Goal: Check status: Check status

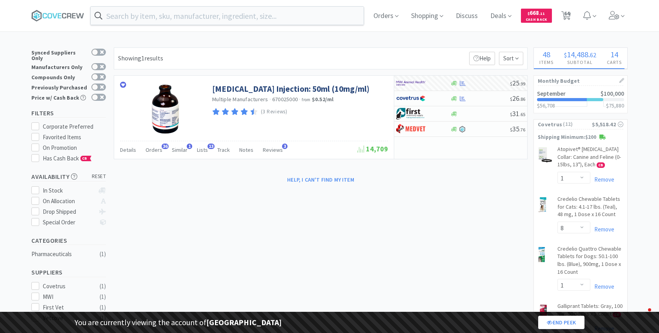
select select "1"
select select "8"
select select "1"
select select "2"
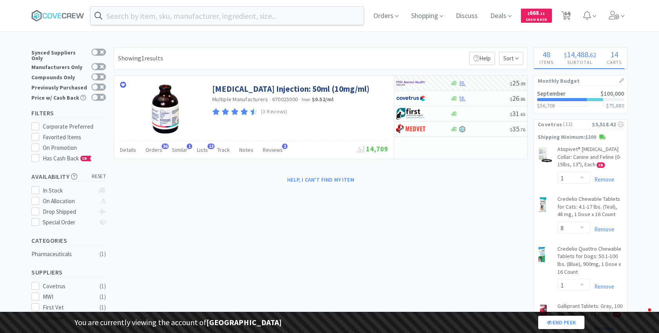
select select "1"
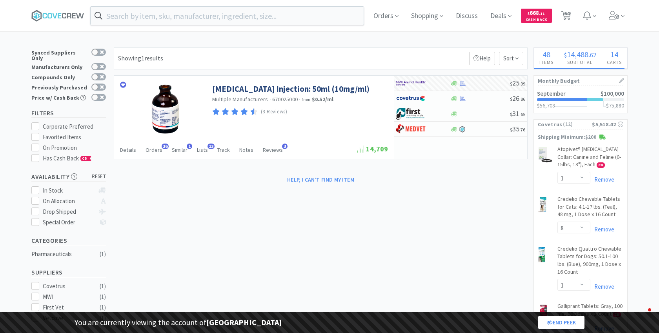
select select "1"
select select "3"
select select "1"
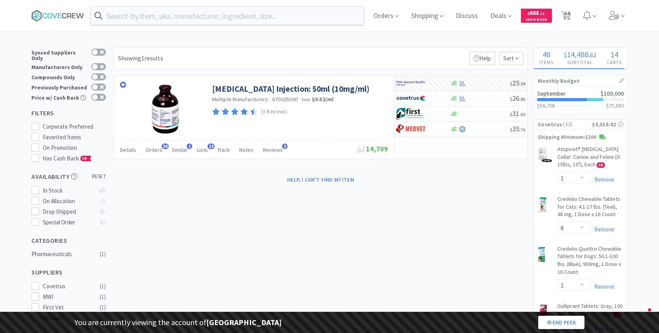
select select "1"
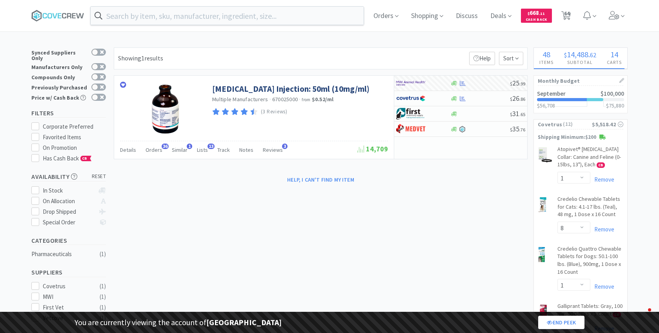
select select "1"
select select "2"
select select "1"
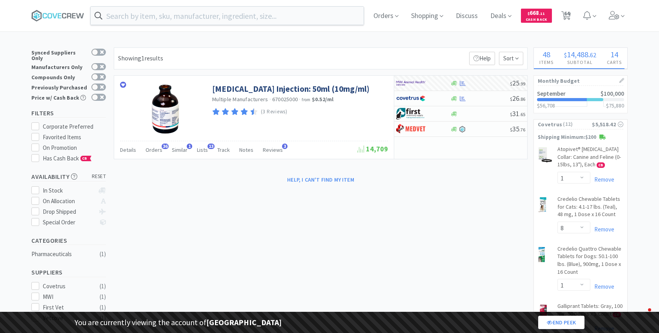
select select "1"
select select "5"
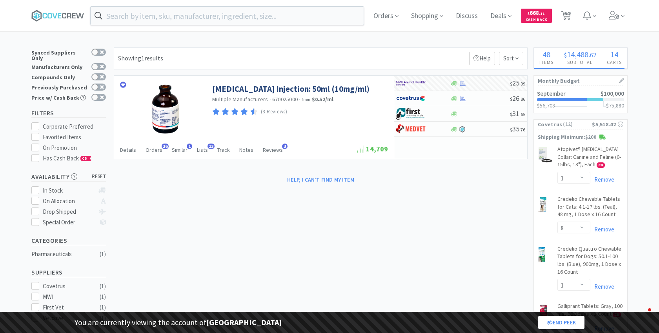
select select "2"
select select "1"
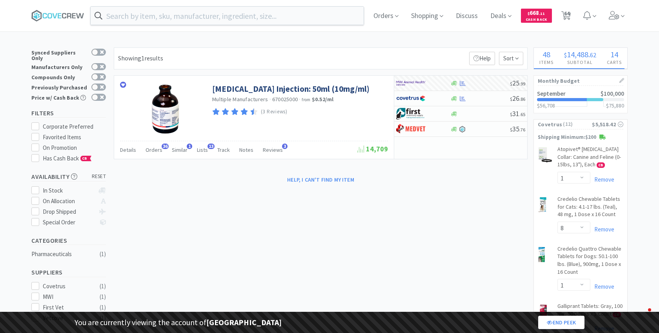
select select "1"
select select "2"
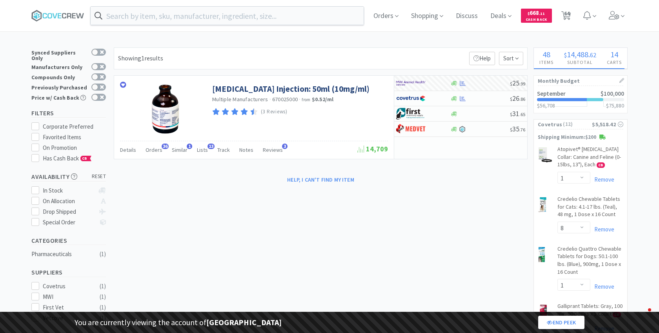
select select "2"
select select "4"
select select "3"
select select "1"
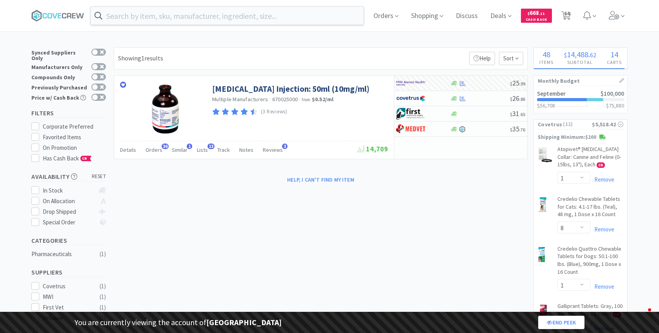
select select "1"
select select "3"
select select "2"
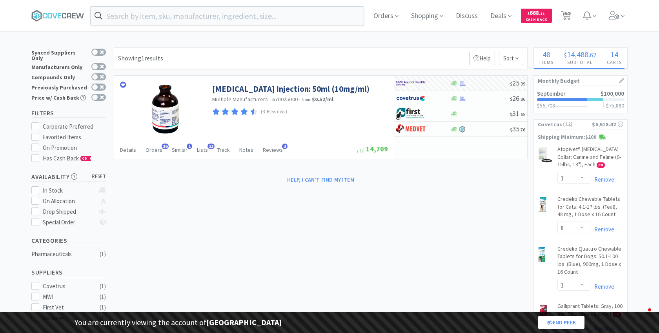
select select "2"
select select "1"
select select "2"
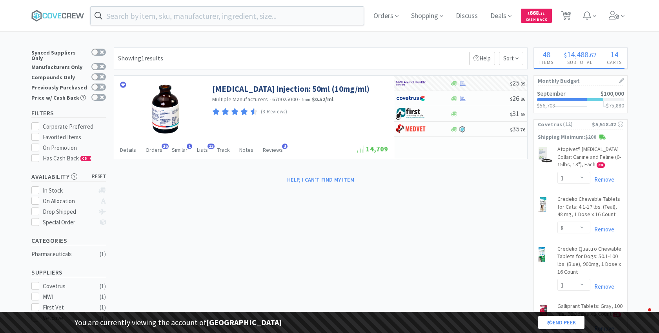
select select "25"
select select "1"
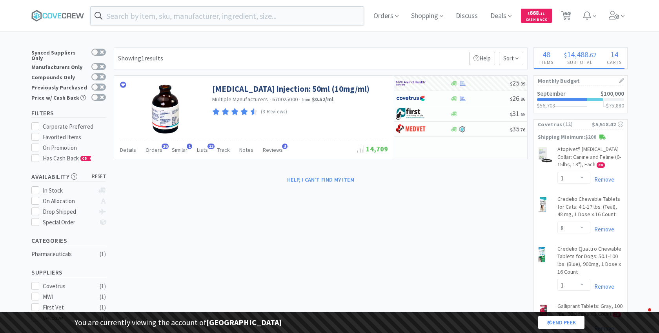
select select "5"
select select "2"
